Goal: Task Accomplishment & Management: Manage account settings

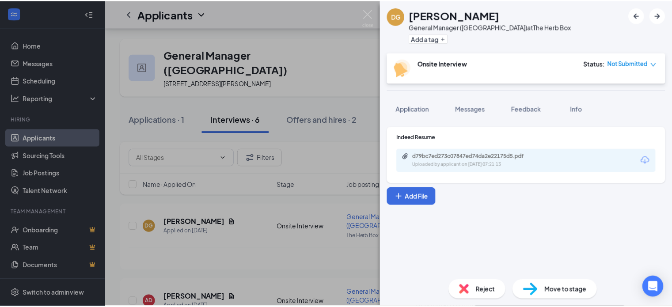
scroll to position [35, 0]
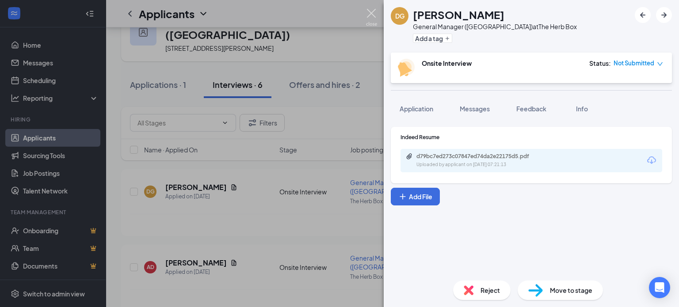
click at [374, 11] on img at bounding box center [371, 17] width 11 height 17
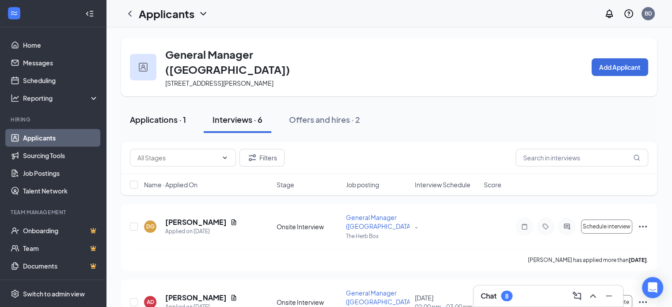
click at [163, 114] on div "Applications · 1" at bounding box center [158, 119] width 56 height 11
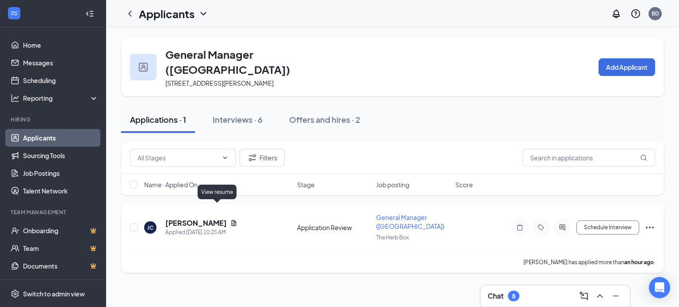
click at [232, 220] on icon "Document" at bounding box center [234, 223] width 5 height 6
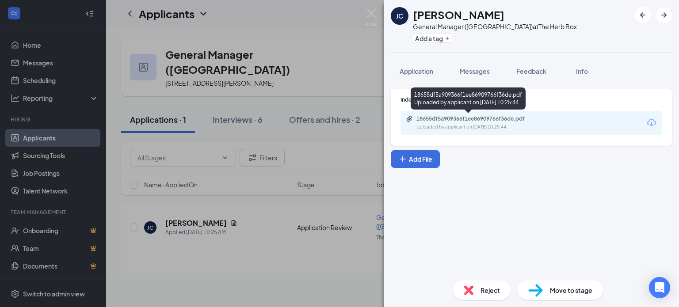
click at [494, 124] on div "Uploaded by applicant on [DATE] 10:25:44" at bounding box center [482, 127] width 133 height 7
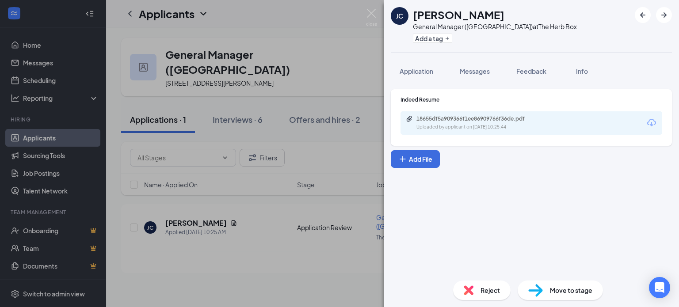
click at [570, 290] on span "Move to stage" at bounding box center [571, 290] width 42 height 10
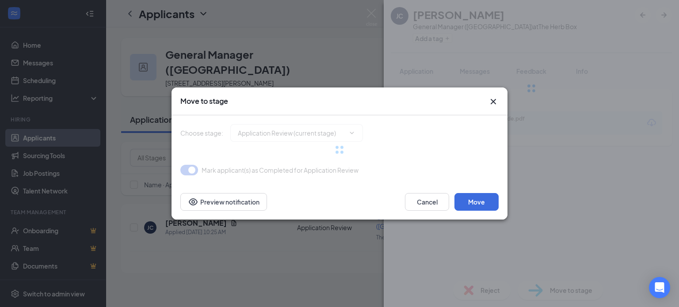
type input "Onsite Interview (next stage)"
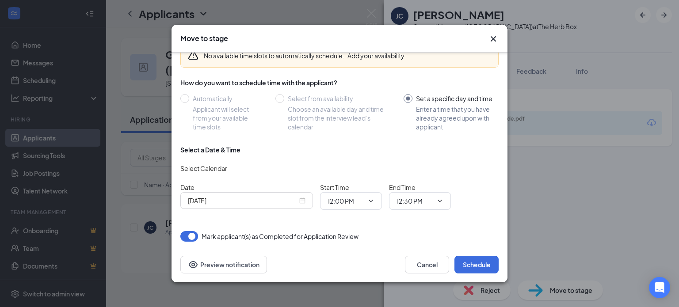
scroll to position [49, 0]
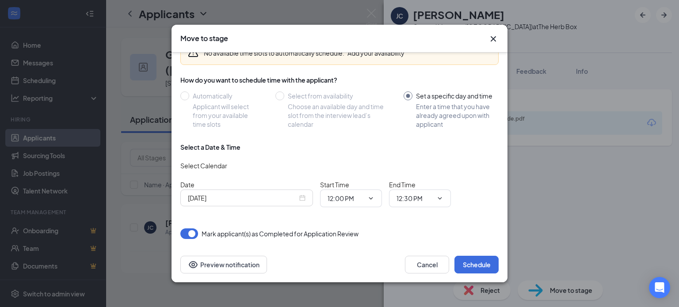
click at [305, 198] on div "[DATE]" at bounding box center [246, 198] width 133 height 17
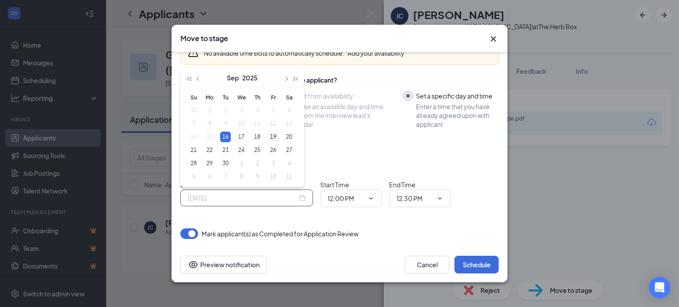
type input "[DATE]"
click at [270, 136] on div "19" at bounding box center [273, 137] width 11 height 11
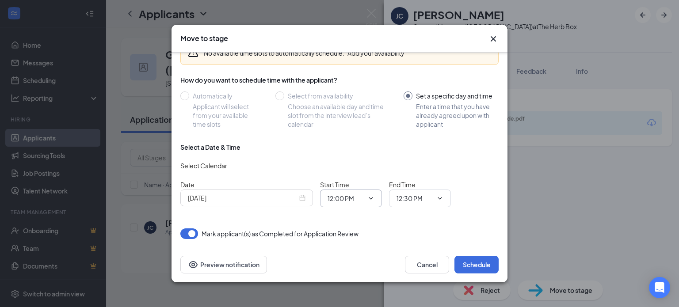
click at [371, 198] on icon "ChevronDown" at bounding box center [371, 198] width 4 height 2
click at [494, 38] on icon "Cross" at bounding box center [493, 39] width 11 height 11
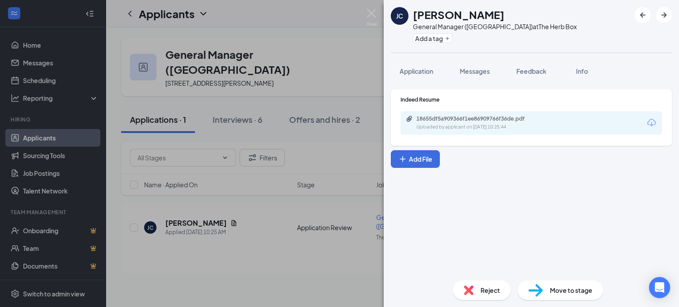
click at [341, 279] on div "[PERSON_NAME] General Manager (5th Ave) at The Herb Box Add a tag Application M…" at bounding box center [339, 153] width 679 height 307
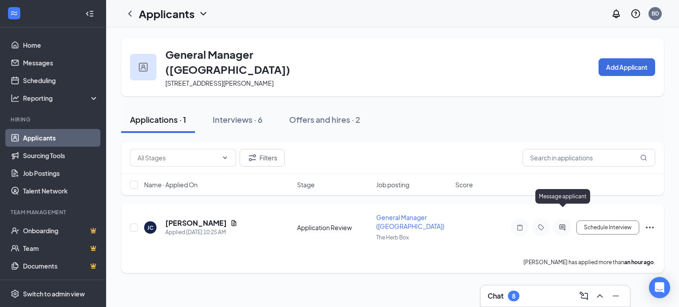
click at [562, 224] on icon "ActiveChat" at bounding box center [562, 227] width 6 height 6
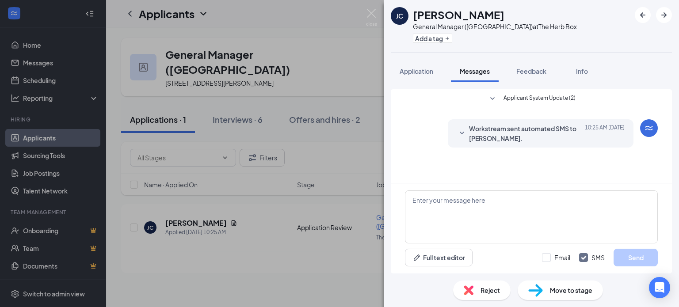
click at [325, 272] on div "[PERSON_NAME] General Manager (5th Ave) at The Herb Box Add a tag Application M…" at bounding box center [339, 153] width 679 height 307
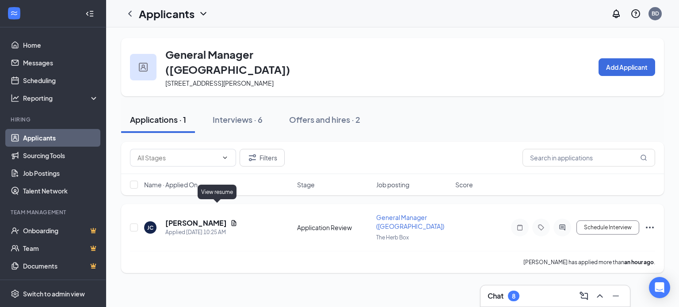
click at [230, 220] on icon "Document" at bounding box center [233, 223] width 7 height 7
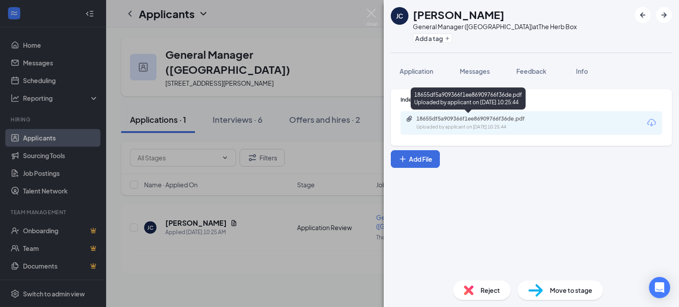
click at [472, 118] on div "18655df5a909366f1ee86909766f36de.pdf" at bounding box center [478, 118] width 124 height 7
